Goal: Contribute content

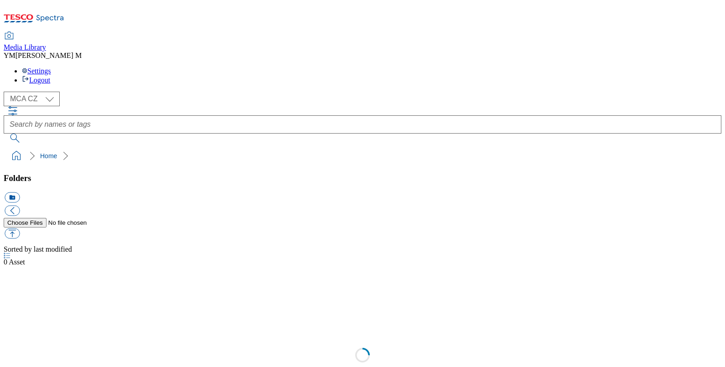
select select "flare-mca-cz"
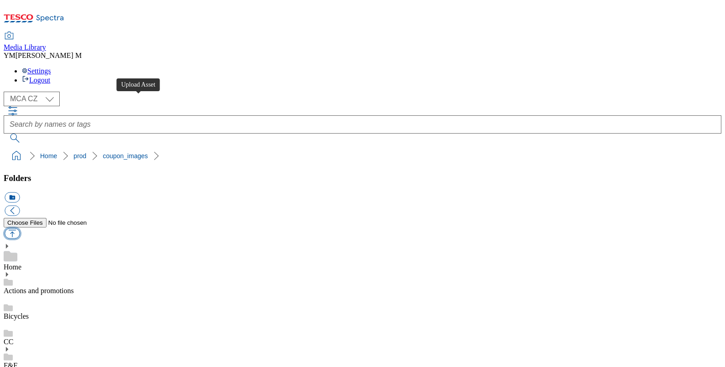
click at [20, 228] on button "button" at bounding box center [12, 233] width 15 height 10
type input "C:\fakepath\XD8_1101_F.jpg"
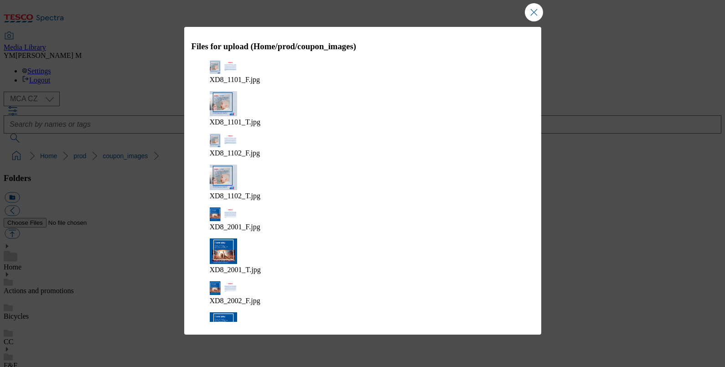
scroll to position [184, 0]
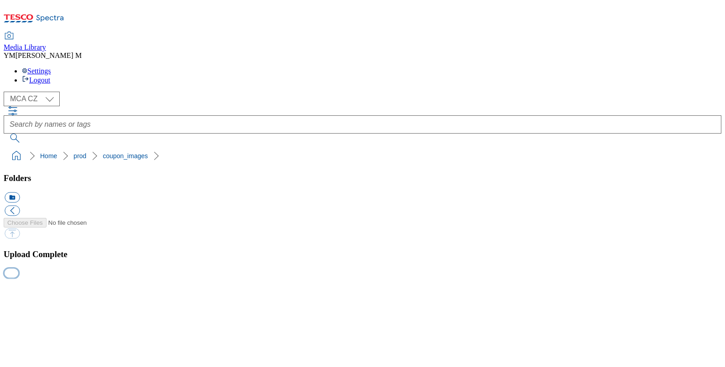
click at [18, 277] on button "button" at bounding box center [12, 272] width 14 height 9
click at [18, 278] on button "button" at bounding box center [12, 282] width 14 height 9
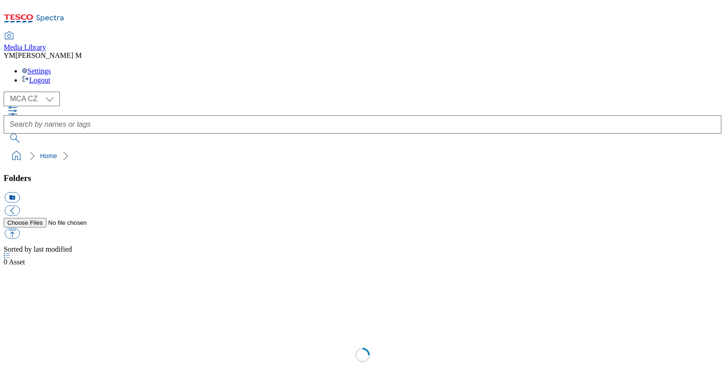
select select "flare-mca-cz"
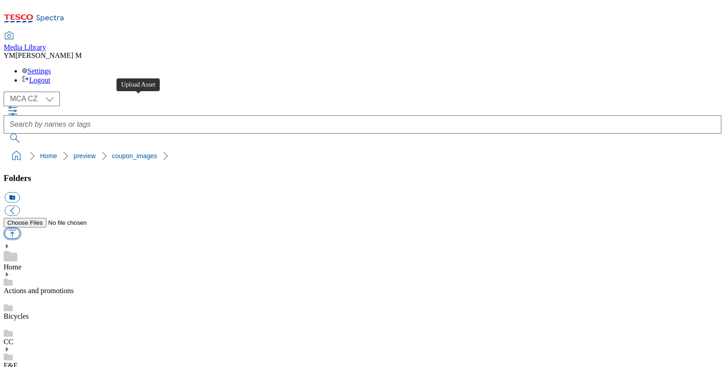
click at [20, 228] on button "button" at bounding box center [12, 233] width 15 height 10
type input "C:\fakepath\XD8_1101_F.jpg"
